Goal: Information Seeking & Learning: Learn about a topic

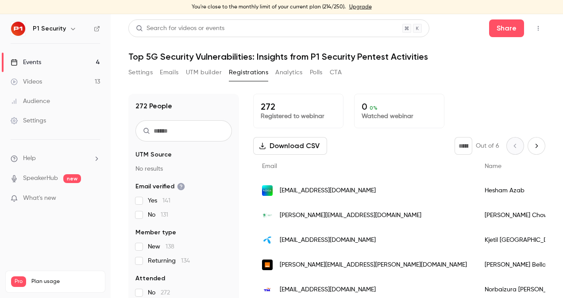
scroll to position [479, 0]
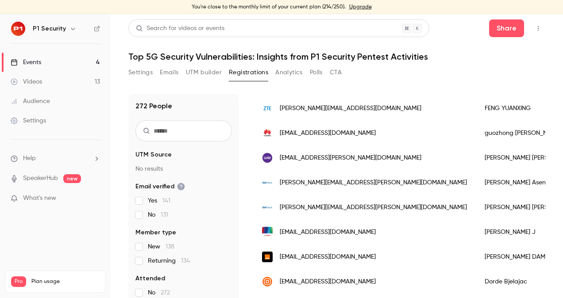
click at [65, 69] on link "Events 4" at bounding box center [55, 62] width 111 height 19
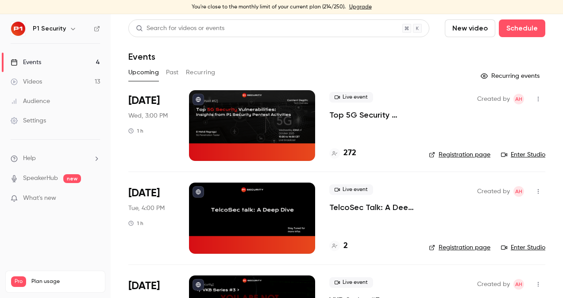
click at [364, 106] on div "Live event Top 5G Security Vulnerabilities: Insights from P1 Security Pentest A…" at bounding box center [371, 106] width 85 height 28
click at [360, 111] on p "Top 5G Security Vulnerabilities: Insights from P1 Security Pentest Activities" at bounding box center [371, 115] width 85 height 11
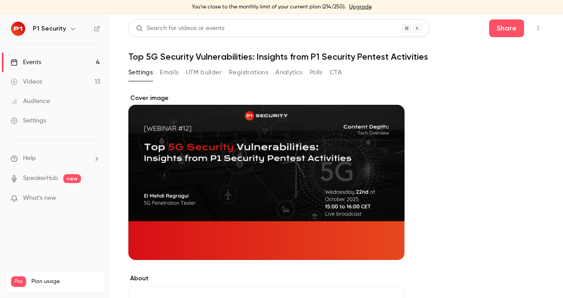
click at [245, 73] on button "Registrations" at bounding box center [248, 72] width 39 height 14
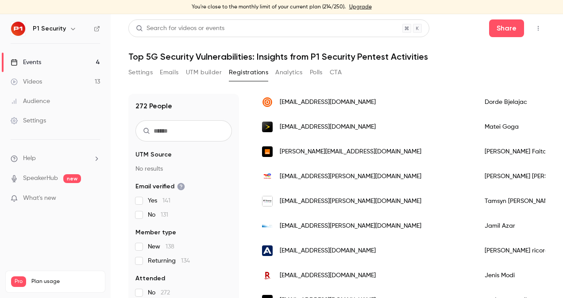
scroll to position [686, 0]
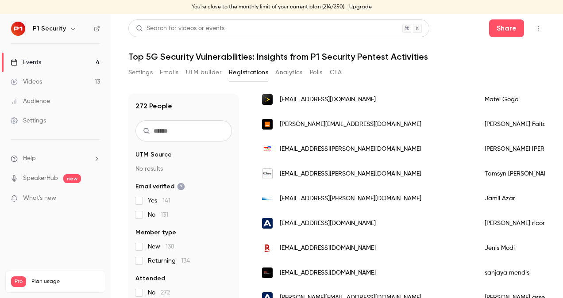
click at [292, 70] on button "Analytics" at bounding box center [288, 72] width 27 height 14
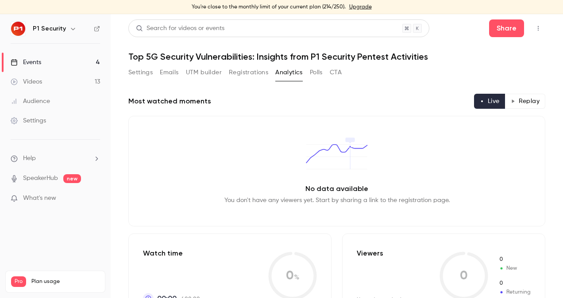
click at [142, 70] on button "Settings" at bounding box center [140, 72] width 24 height 14
